Goal: Task Accomplishment & Management: Manage account settings

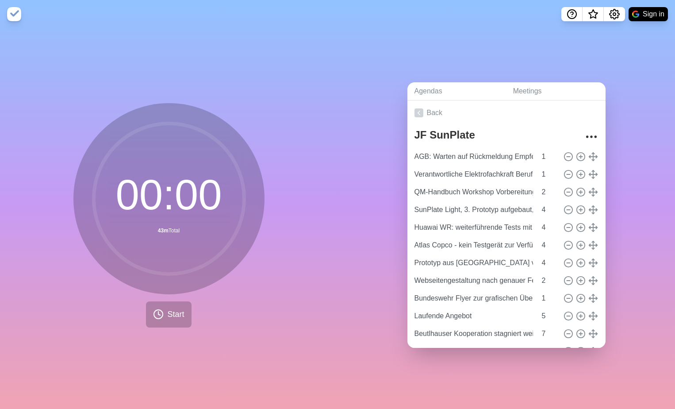
drag, startPoint x: 170, startPoint y: 208, endPoint x: 154, endPoint y: 199, distance: 18.2
click at [154, 199] on circle at bounding box center [169, 198] width 150 height 150
click at [433, 110] on link "Back" at bounding box center [506, 112] width 198 height 25
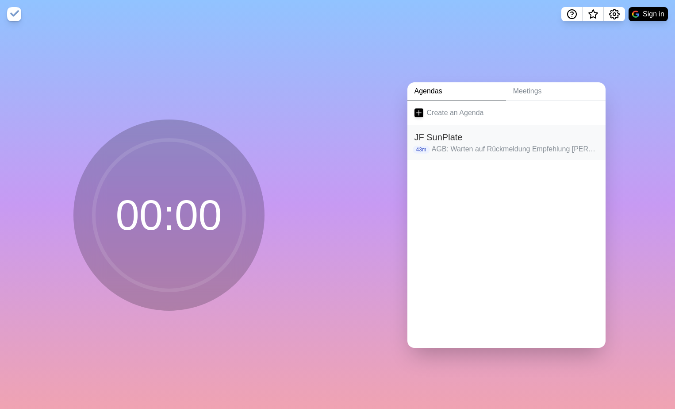
drag, startPoint x: 444, startPoint y: 143, endPoint x: 440, endPoint y: 136, distance: 8.3
click at [440, 136] on h2 "JF SunPlate" at bounding box center [507, 137] width 184 height 13
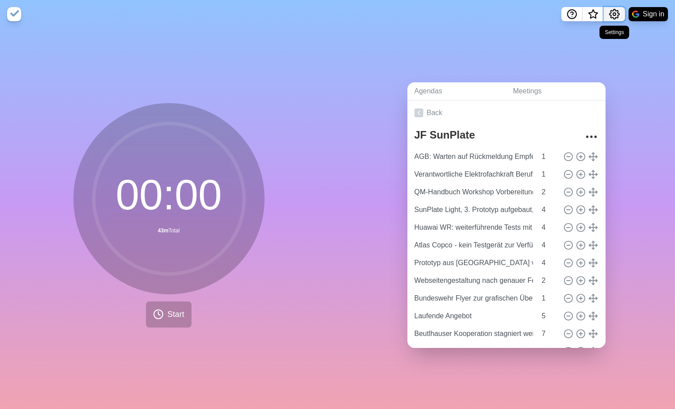
click at [614, 18] on icon "Settings" at bounding box center [615, 14] width 10 height 10
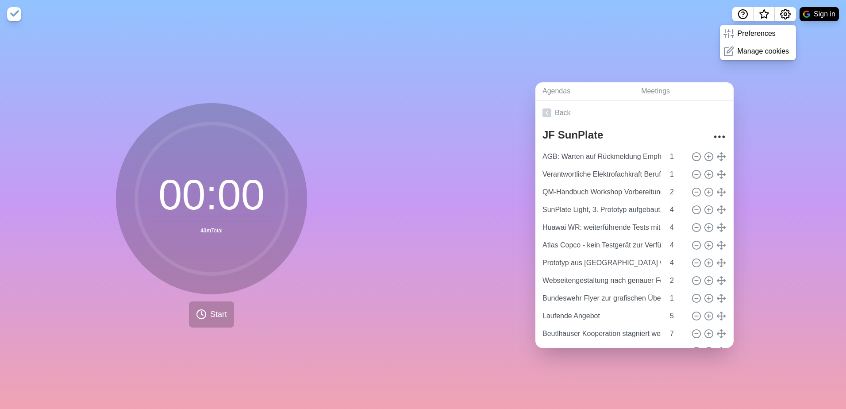
click at [675, 81] on div "Agendas Meetings Back JF SunPlate AGB: Warten auf Rückmeldung Empfehlung [PERSO…" at bounding box center [634, 218] width 423 height 380
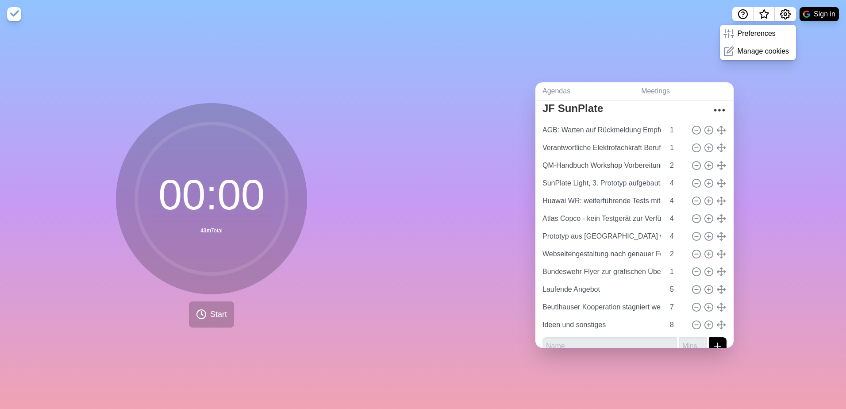
scroll to position [40, 0]
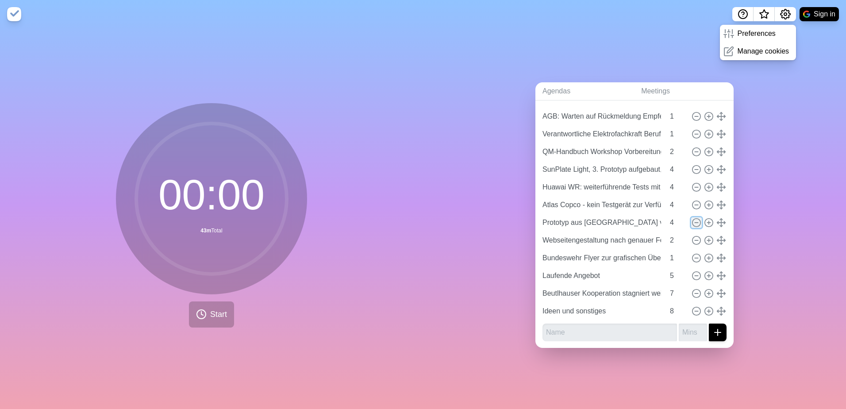
click at [675, 223] on line at bounding box center [696, 223] width 3 height 0
type input "Webseitengestaltung nach genauer Festlegung Produktportfolio"
type input "2"
type input "Bundeswehr Flyer zur grafischen Überarbeitung bei [PERSON_NAME]"
type input "1"
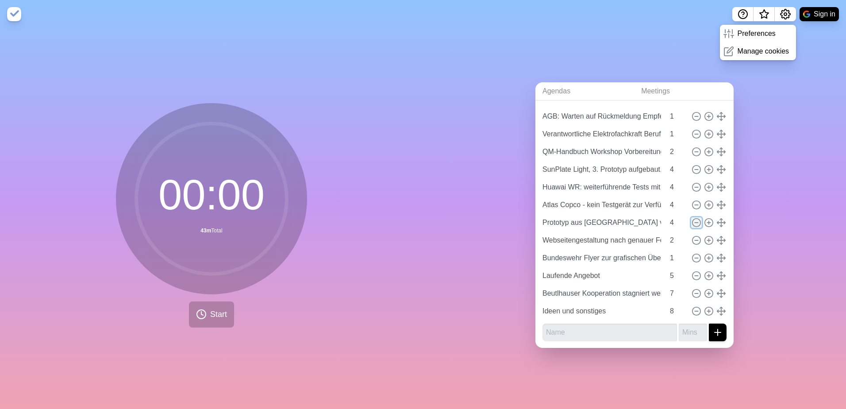
type input "Laufende Angebot"
type input "5"
type input "Beutlhauser Kooperation stagniert weiterhin"
type input "7"
type input "Ideen und sonstiges"
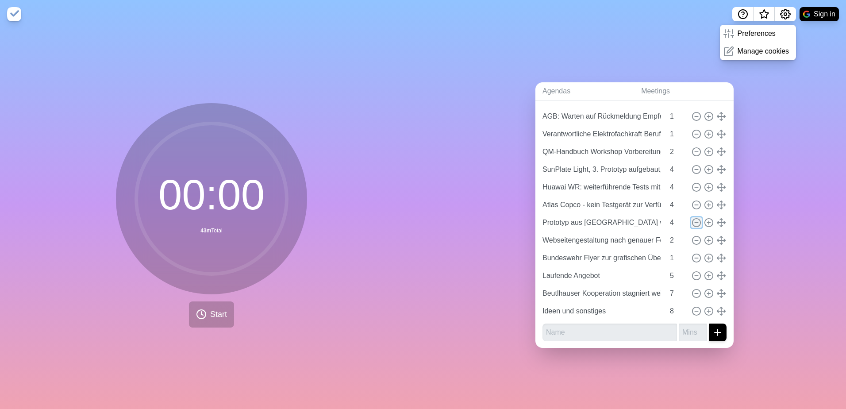
type input "8"
click at [675, 240] on circle at bounding box center [709, 240] width 8 height 8
type input "Webseitengestaltung nach genauer Festlegung Produktportfolio"
type input "2"
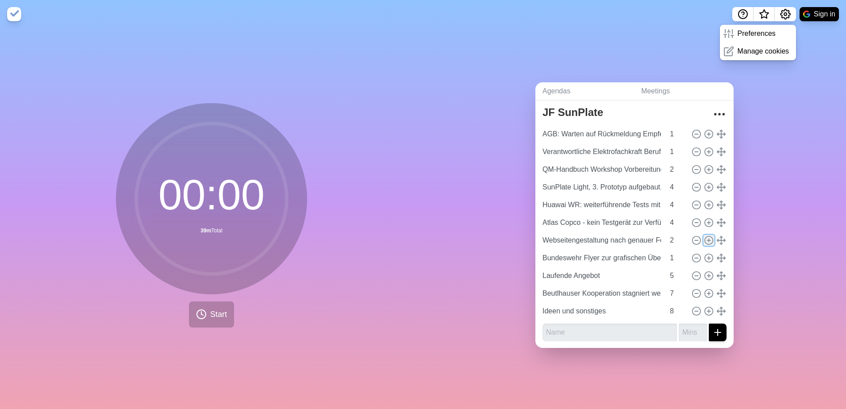
type input "Bundeswehr Flyer zur grafischen Überarbeitung bei [PERSON_NAME]"
type input "1"
type input "Laufende Angebot"
type input "5"
type input "Beutlhauser Kooperation stagniert weiterhin"
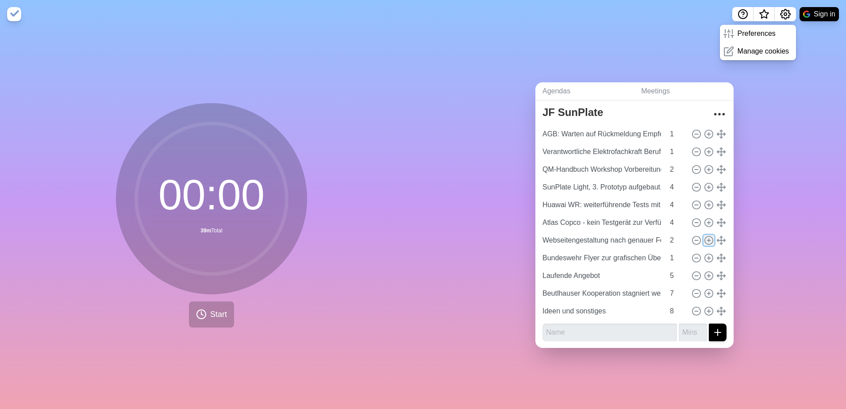
type input "7"
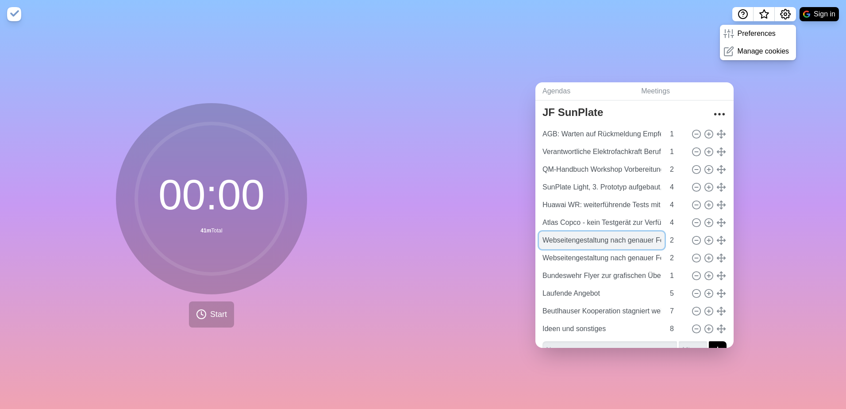
click at [622, 238] on input "Webseitengestaltung nach genauer Festlegung Produktportfolio" at bounding box center [602, 240] width 126 height 18
drag, startPoint x: 539, startPoint y: 238, endPoint x: 672, endPoint y: 239, distance: 133.2
click at [672, 239] on div "Webseitengestaltung nach genauer Festlegung Produktportfolio 2" at bounding box center [634, 240] width 191 height 18
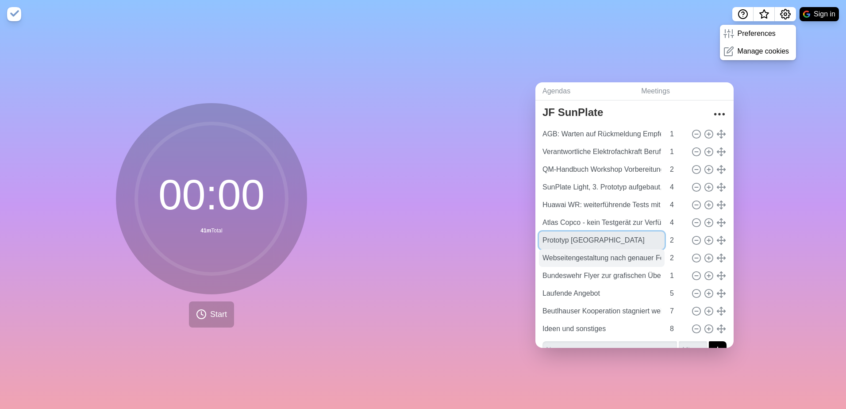
type input "Prototyp [GEOGRAPHIC_DATA]"
click at [626, 259] on input "Webseitengestaltung nach genauer Festlegung Produktportfolio" at bounding box center [602, 258] width 126 height 18
click at [666, 243] on input "2" at bounding box center [676, 240] width 21 height 18
type input "3"
click at [673, 235] on input "3" at bounding box center [676, 240] width 21 height 18
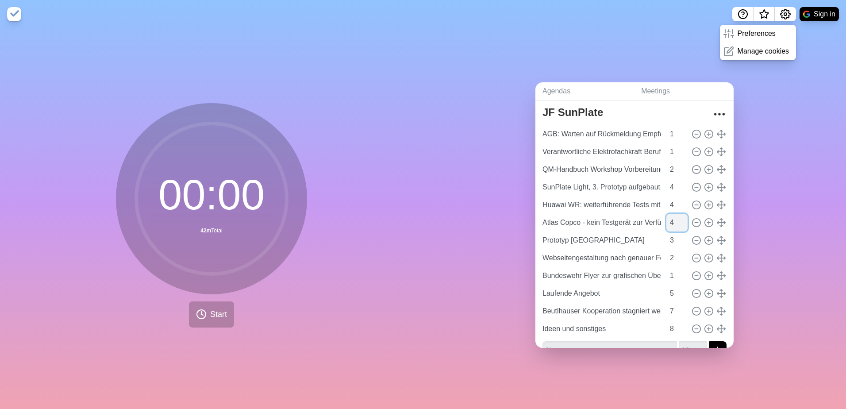
click at [667, 219] on input "4" at bounding box center [676, 223] width 21 height 18
type input "3"
click at [675, 221] on input "3" at bounding box center [676, 223] width 21 height 18
click at [671, 202] on input "3" at bounding box center [676, 205] width 21 height 18
click at [674, 200] on input "4" at bounding box center [676, 205] width 21 height 18
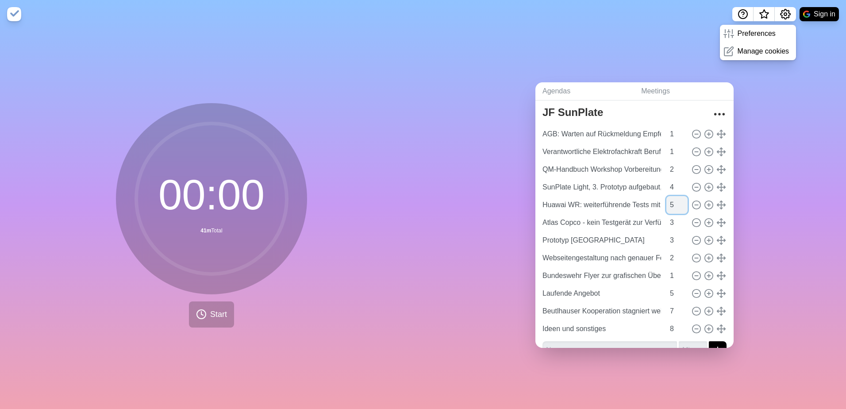
type input "5"
click at [674, 200] on input "5" at bounding box center [676, 205] width 21 height 18
click at [626, 184] on input "SunPlate Light, 3. Prototyp aufgebaut, Nachbesprechung" at bounding box center [602, 187] width 126 height 18
click at [667, 182] on input "4" at bounding box center [676, 187] width 21 height 18
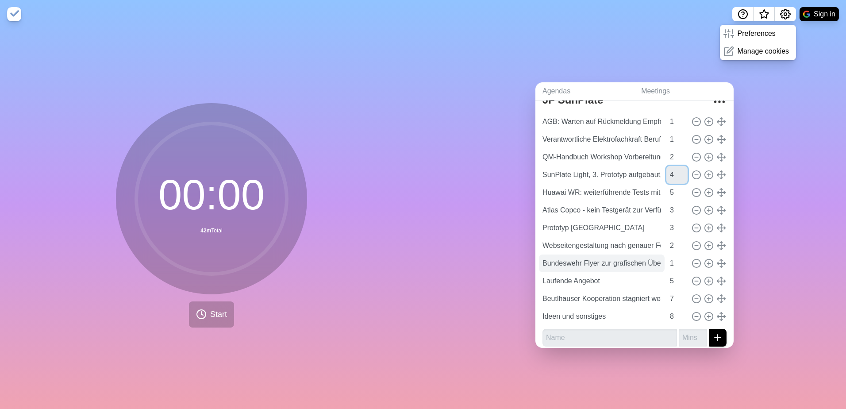
scroll to position [40, 0]
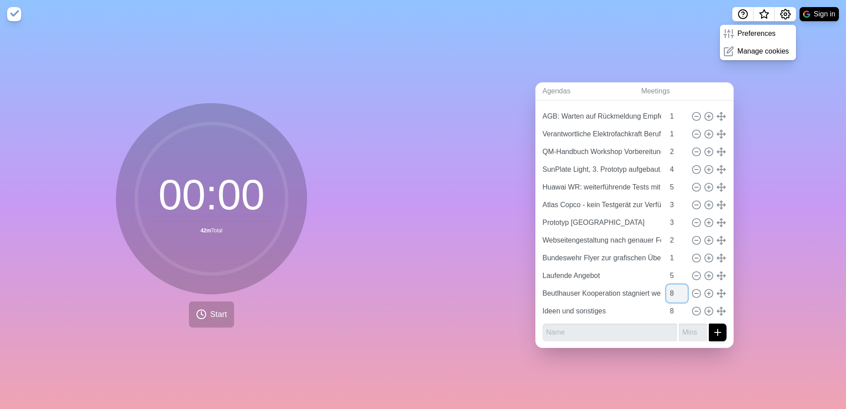
type input "8"
click at [673, 289] on input "8" at bounding box center [676, 293] width 21 height 18
click at [673, 268] on input "6" at bounding box center [676, 276] width 21 height 18
type input "7"
click at [673, 268] on input "7" at bounding box center [676, 276] width 21 height 18
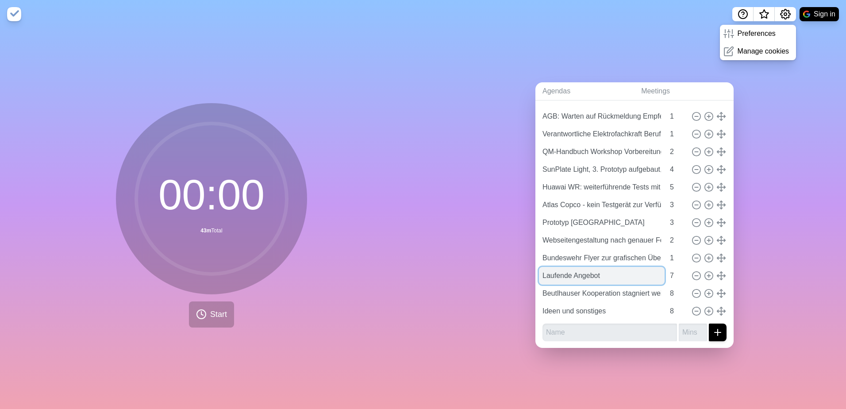
click at [597, 268] on input "Laufende Angebot" at bounding box center [602, 276] width 126 height 18
